Goal: Task Accomplishment & Management: Manage account settings

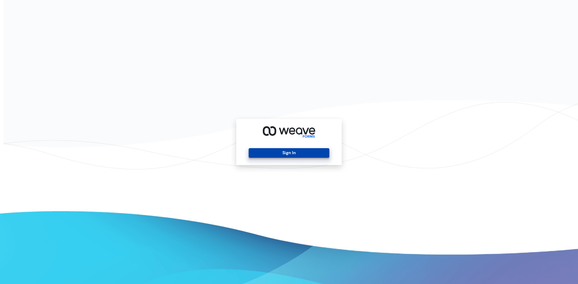
click at [260, 150] on button "Sign In" at bounding box center [289, 153] width 80 height 10
